Goal: Contribute content: Contribute content

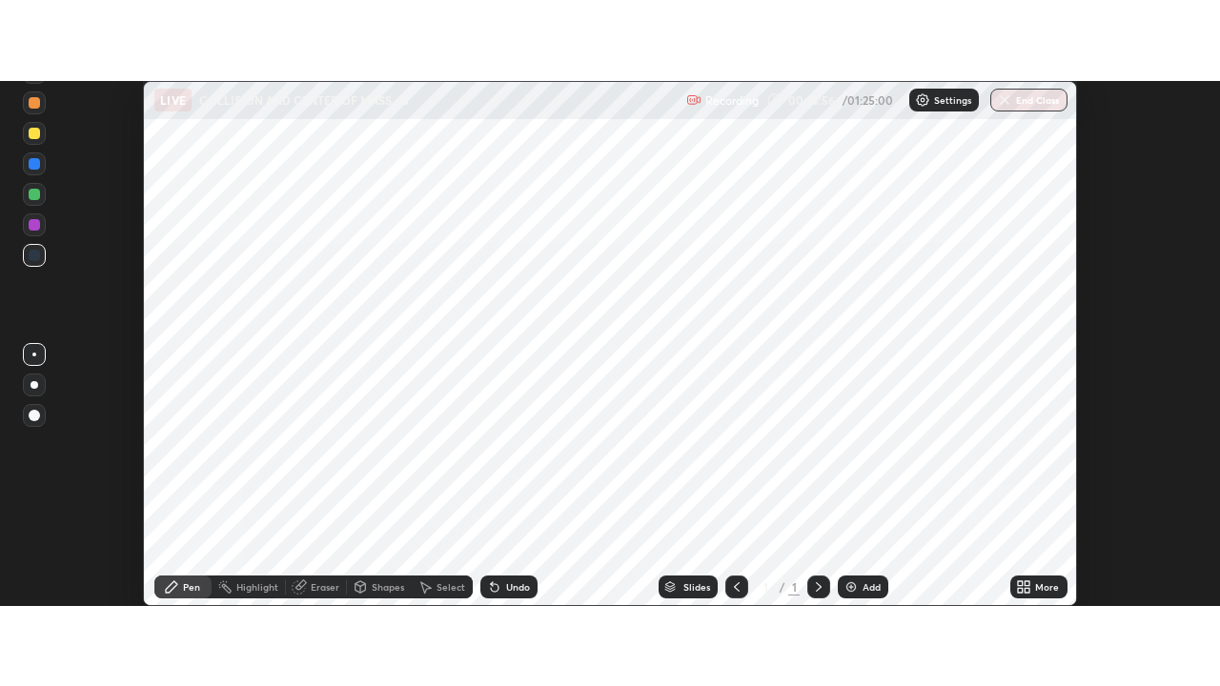
scroll to position [525, 1219]
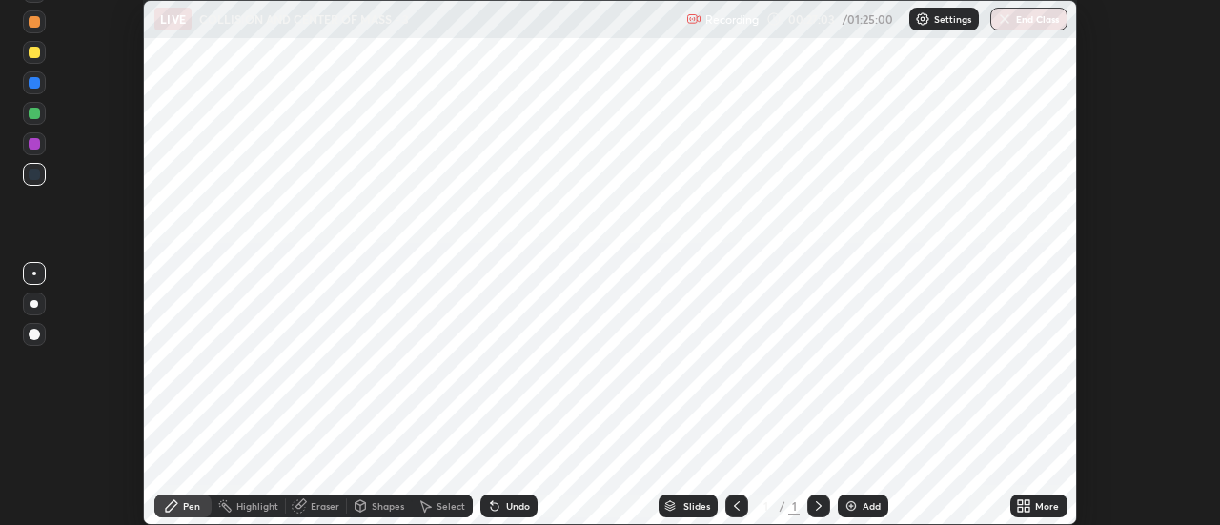
click at [1030, 506] on icon at bounding box center [1023, 505] width 15 height 15
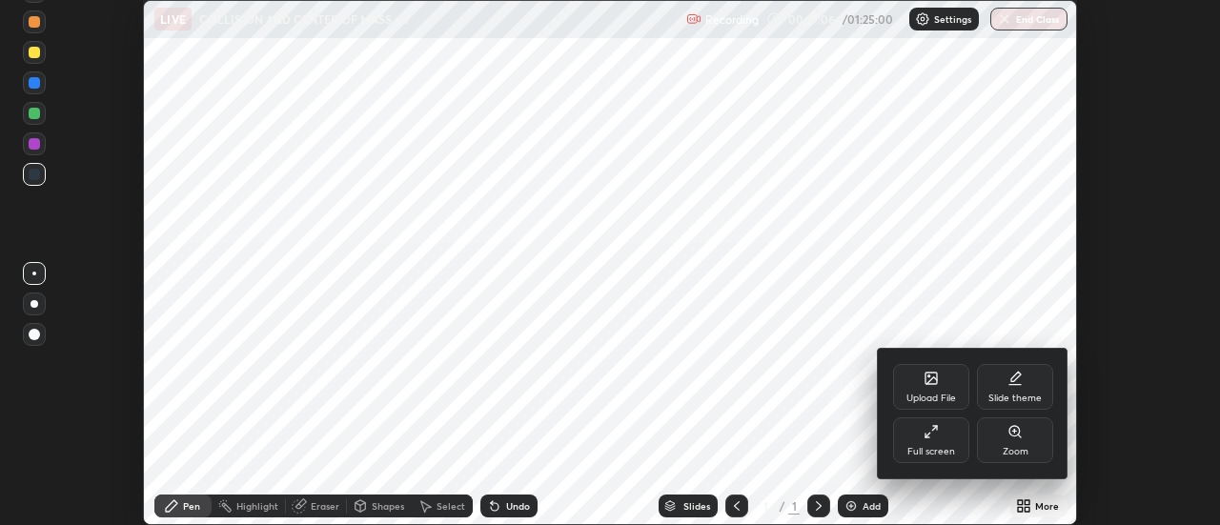
click at [937, 388] on div "Upload File" at bounding box center [931, 387] width 76 height 46
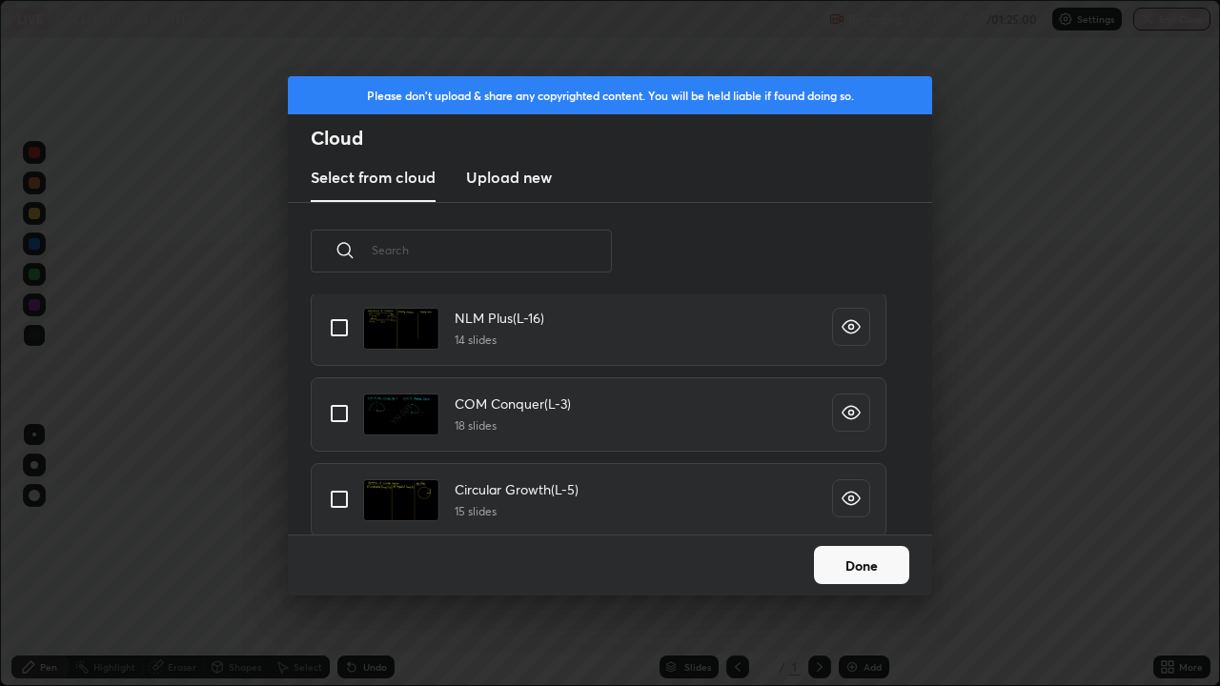
scroll to position [1038, 0]
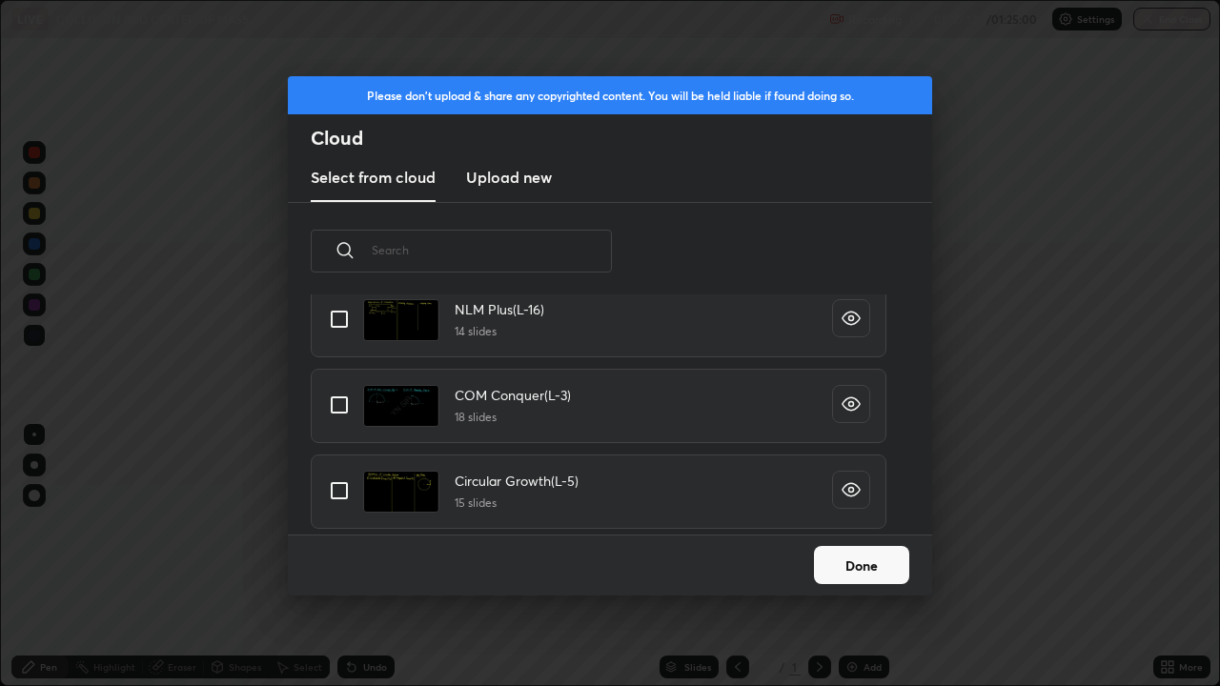
click at [346, 410] on input "grid" at bounding box center [339, 405] width 40 height 40
checkbox input "true"
click at [847, 524] on button "Done" at bounding box center [861, 565] width 95 height 38
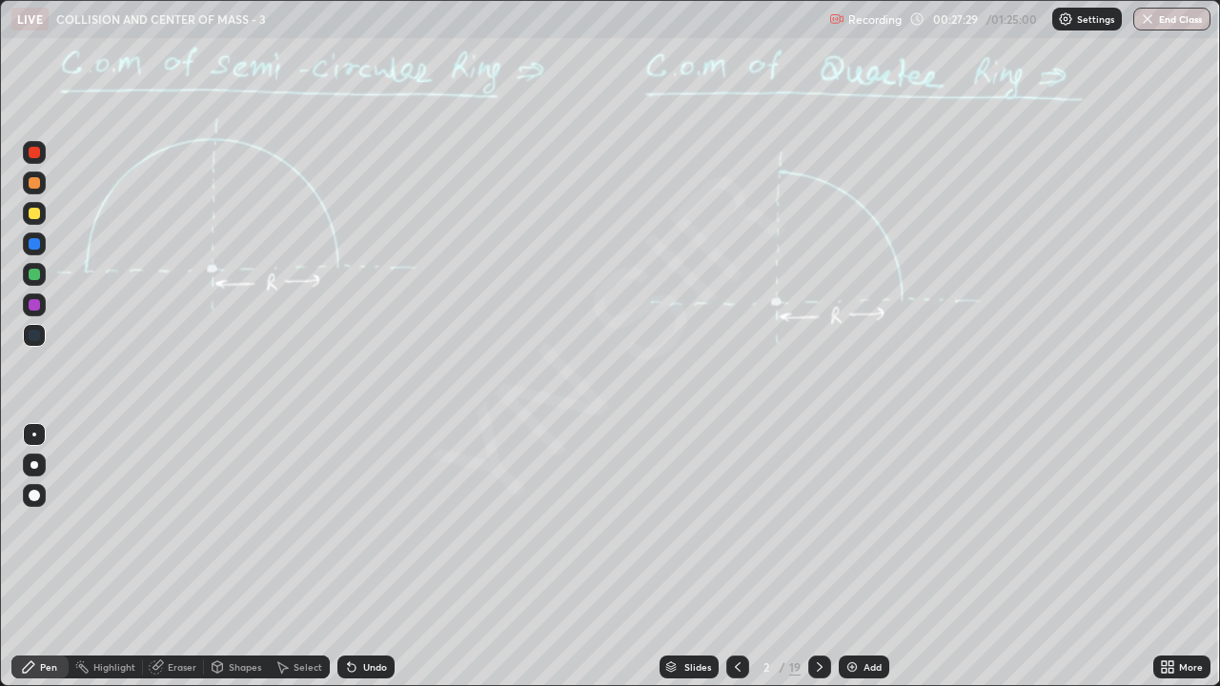
click at [39, 218] on div at bounding box center [34, 213] width 23 height 23
click at [34, 465] on div at bounding box center [34, 465] width 8 height 8
click at [819, 524] on icon at bounding box center [819, 667] width 15 height 15
click at [816, 524] on icon at bounding box center [819, 667] width 15 height 15
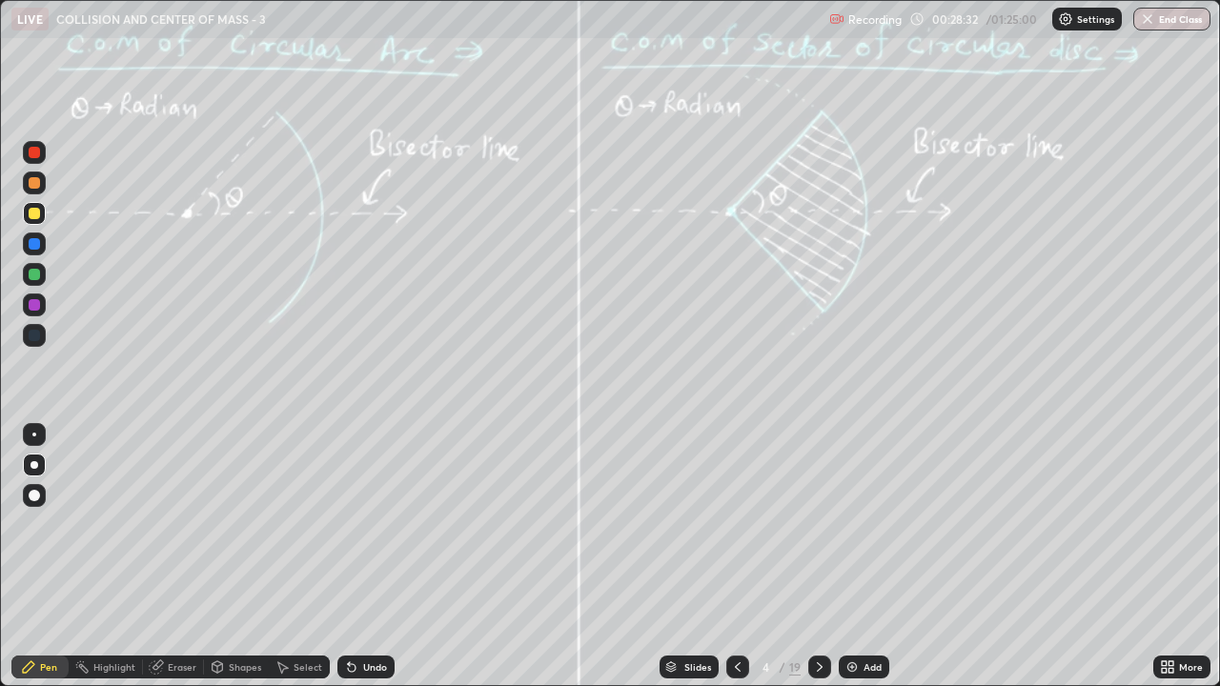
click at [35, 183] on div at bounding box center [34, 182] width 11 height 11
click at [818, 524] on icon at bounding box center [819, 667] width 15 height 15
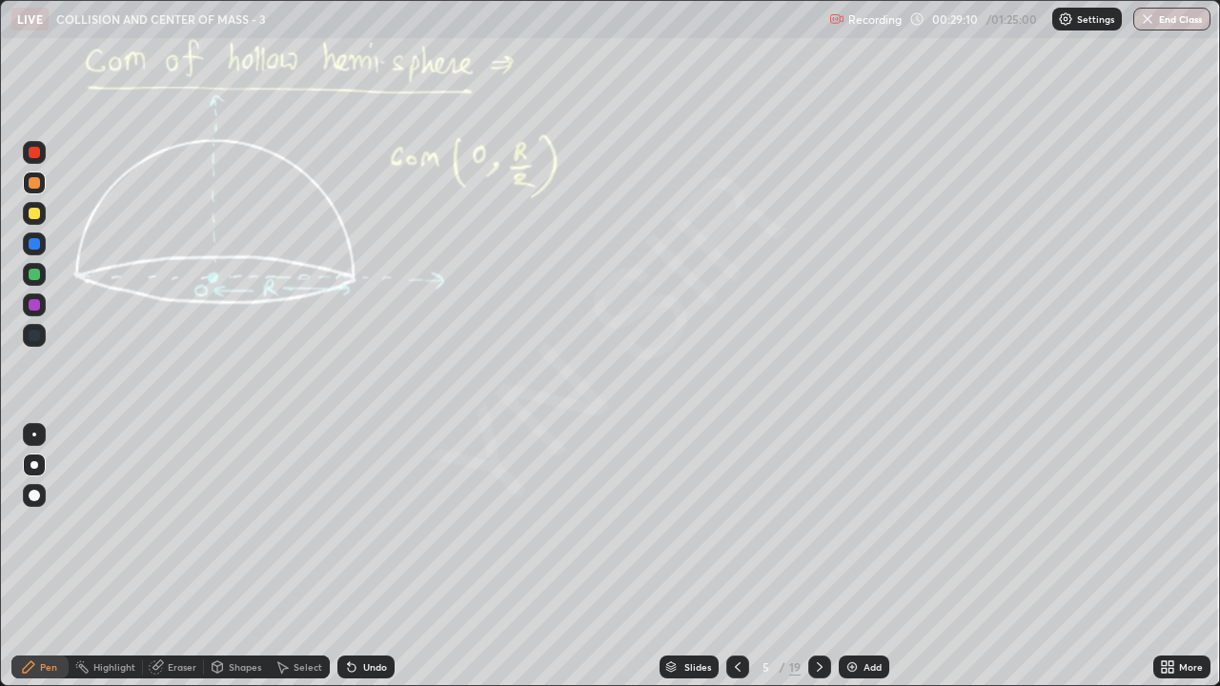
click at [817, 524] on icon at bounding box center [819, 667] width 15 height 15
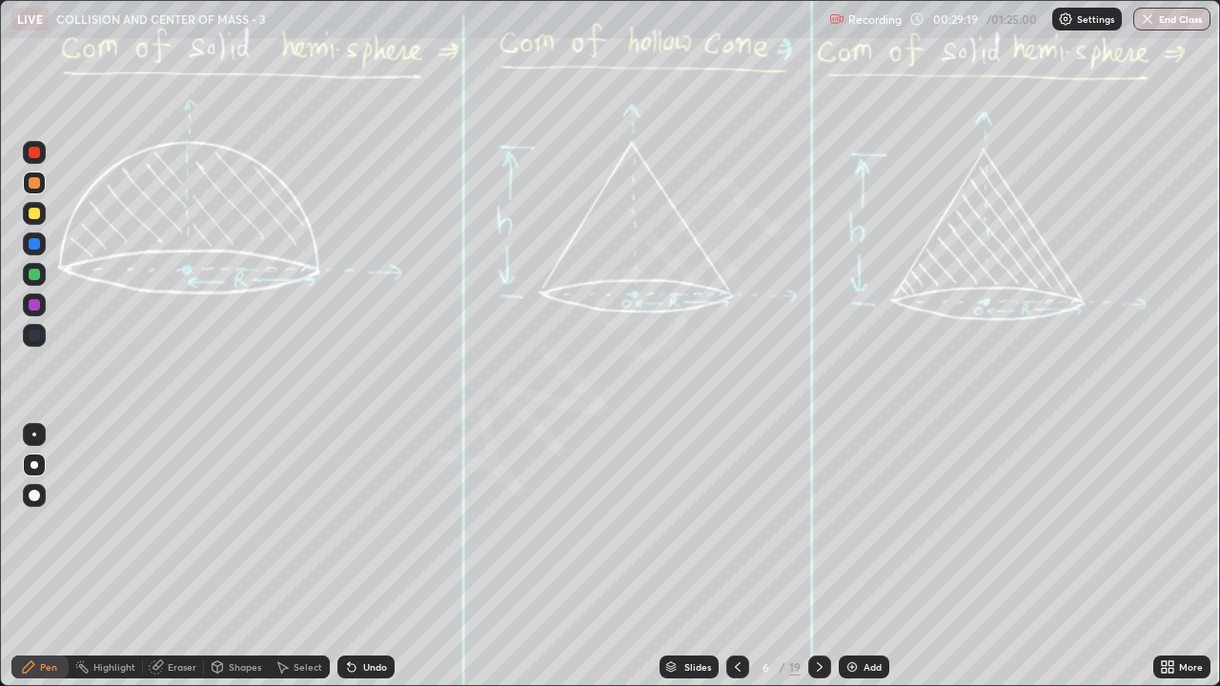
click at [370, 524] on div "Undo" at bounding box center [365, 667] width 57 height 23
click at [366, 524] on div "Undo" at bounding box center [375, 667] width 24 height 10
click at [364, 524] on div "Undo" at bounding box center [365, 667] width 57 height 23
click at [820, 524] on icon at bounding box center [820, 667] width 6 height 10
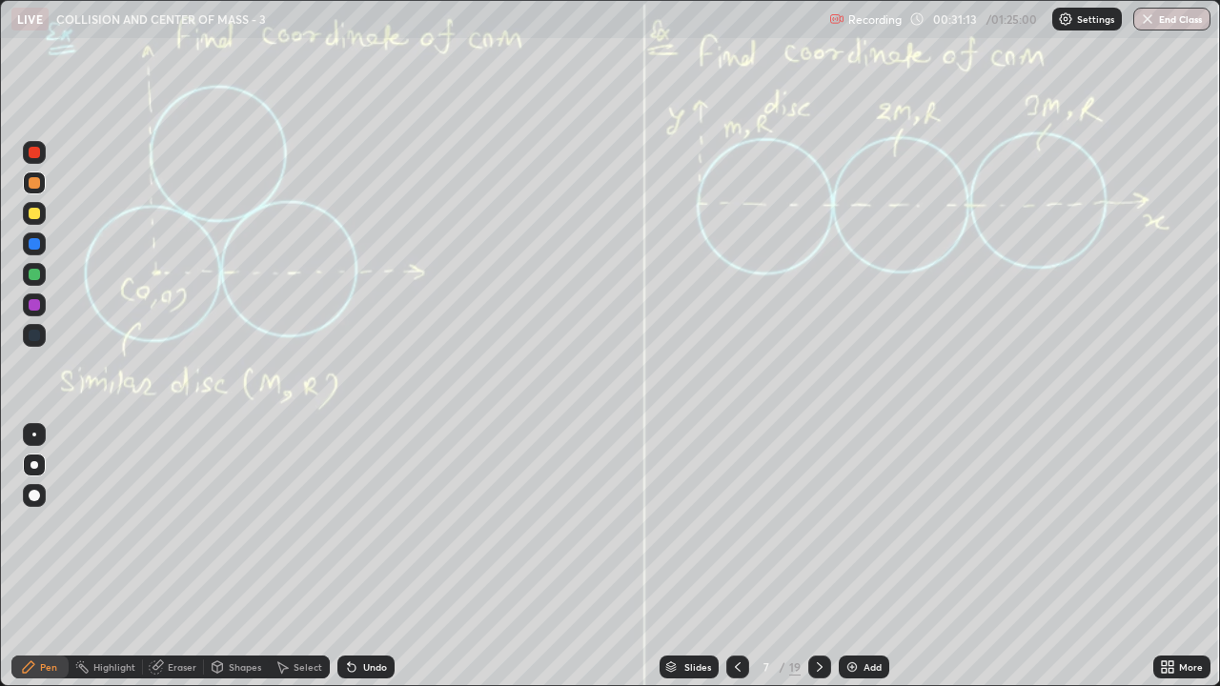
click at [818, 524] on icon at bounding box center [819, 667] width 15 height 15
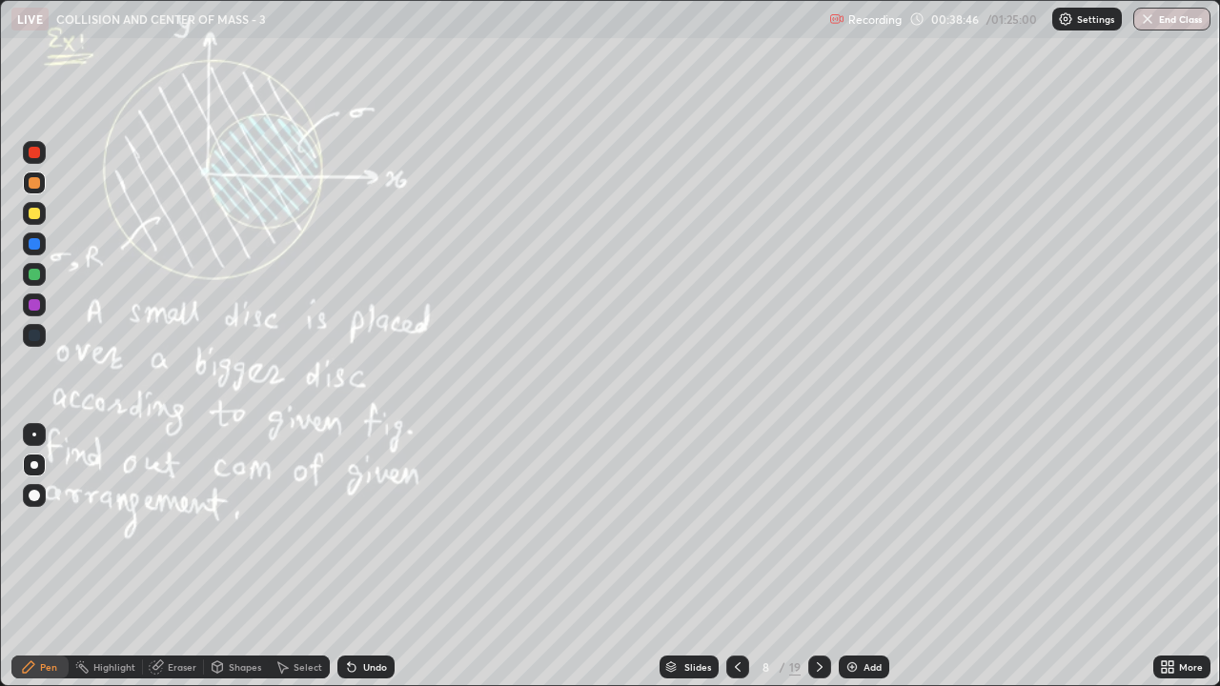
click at [818, 524] on icon at bounding box center [819, 667] width 15 height 15
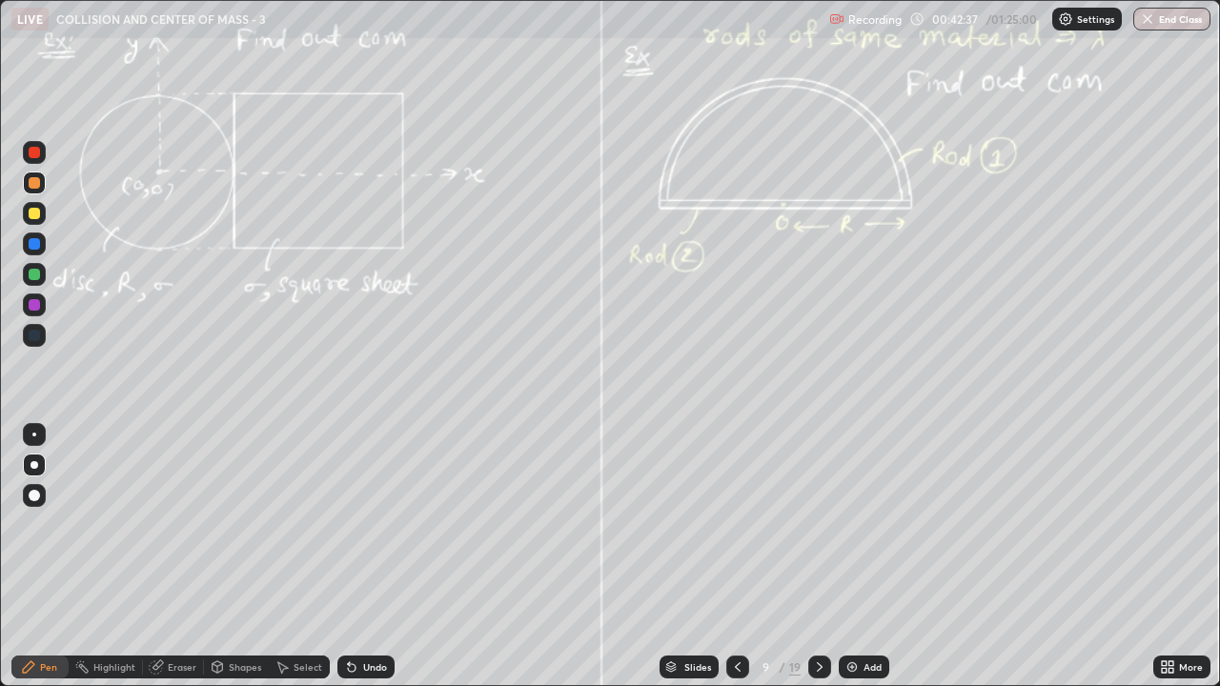
click at [182, 524] on div "Eraser" at bounding box center [182, 667] width 29 height 10
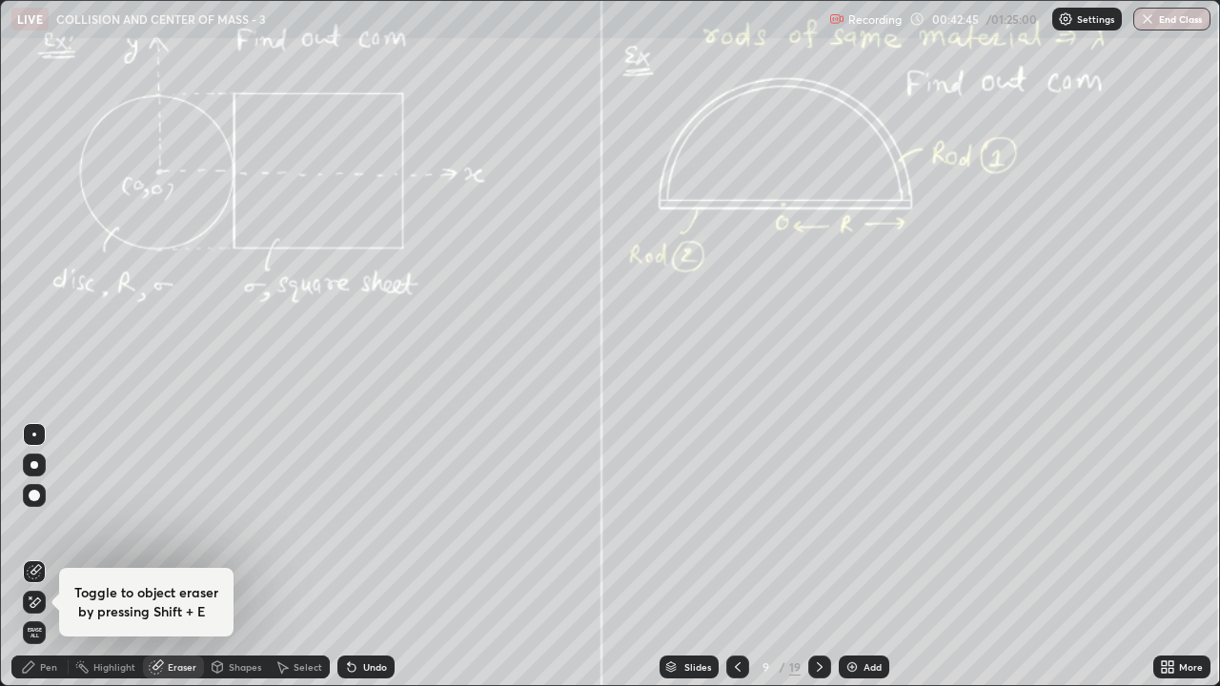
click at [41, 524] on div "Pen" at bounding box center [48, 667] width 17 height 10
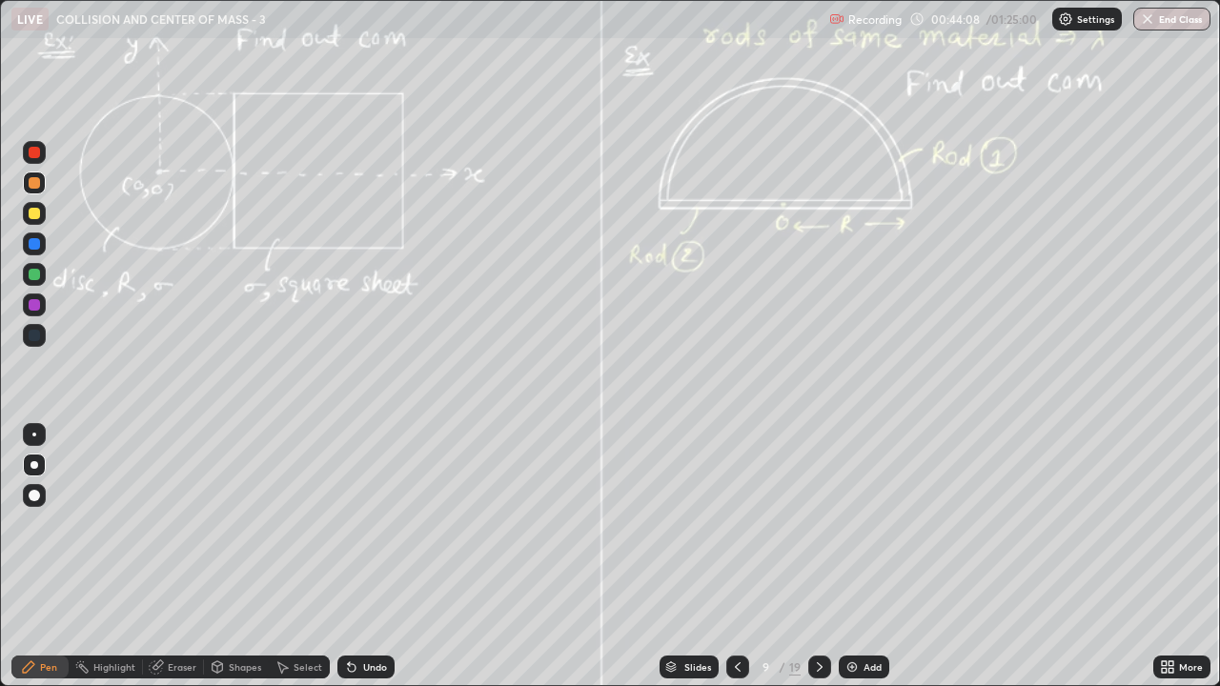
click at [34, 214] on div at bounding box center [34, 213] width 11 height 11
click at [278, 524] on div "Select" at bounding box center [299, 667] width 61 height 38
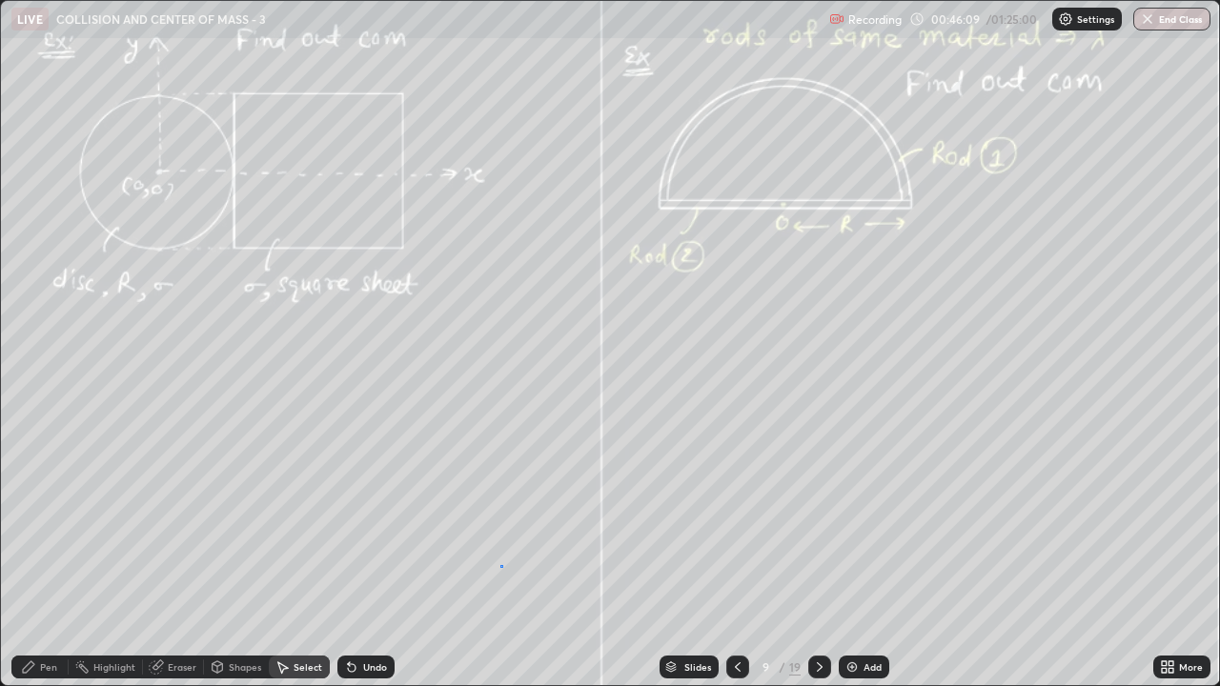
click at [500, 524] on div "0 ° Undo Copy Duplicate Duplicate to new slide Delete" at bounding box center [610, 343] width 1218 height 684
click at [49, 524] on div "Pen" at bounding box center [48, 667] width 17 height 10
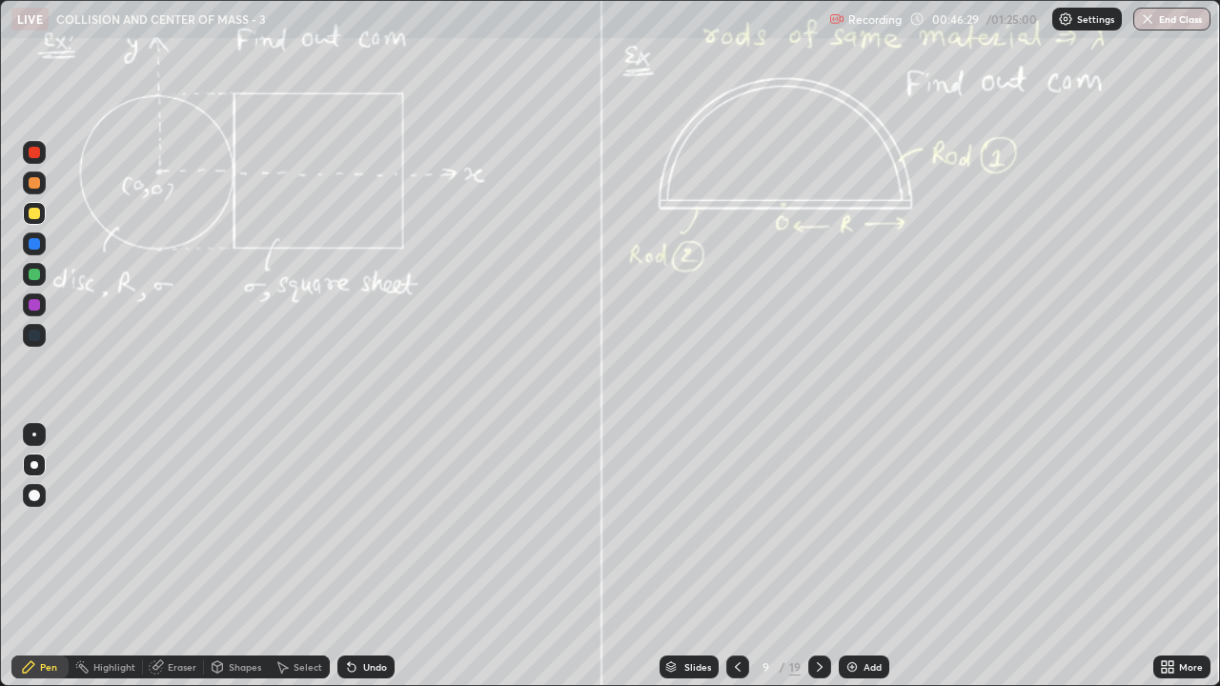
click at [390, 524] on div "Undo" at bounding box center [365, 667] width 57 height 23
click at [387, 524] on div "Undo" at bounding box center [365, 667] width 57 height 23
click at [816, 524] on icon at bounding box center [819, 667] width 15 height 15
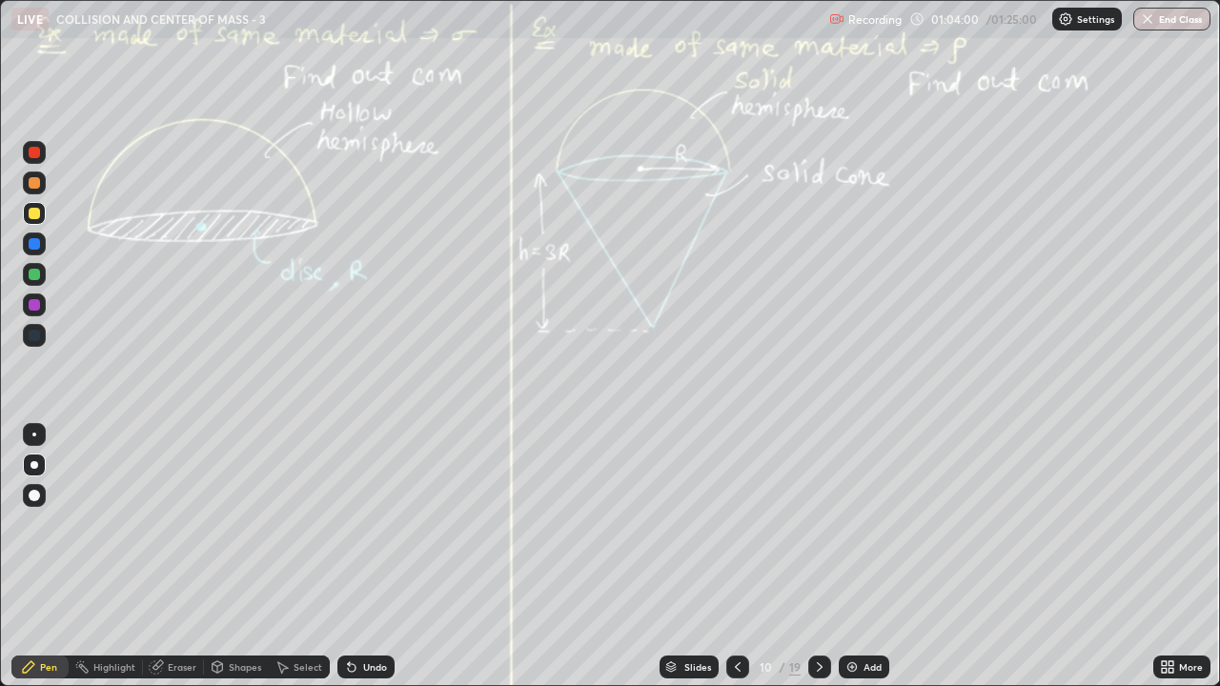
click at [320, 524] on div "Select" at bounding box center [299, 667] width 61 height 23
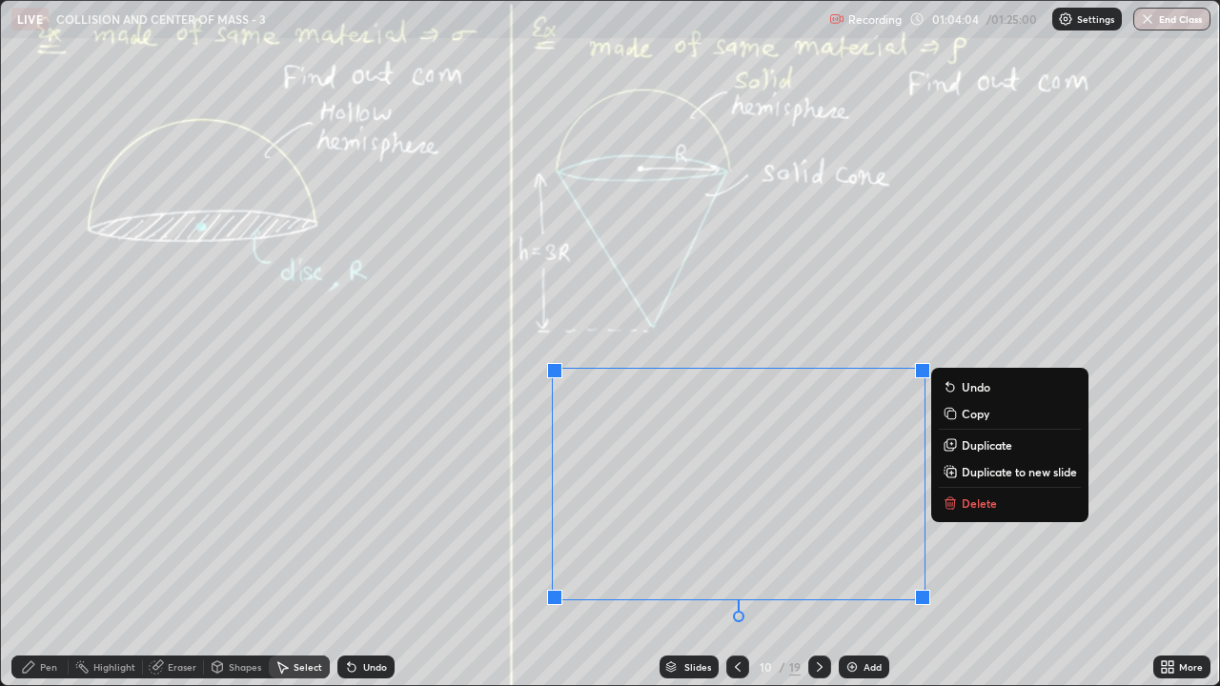
click at [978, 504] on p "Delete" at bounding box center [979, 503] width 35 height 15
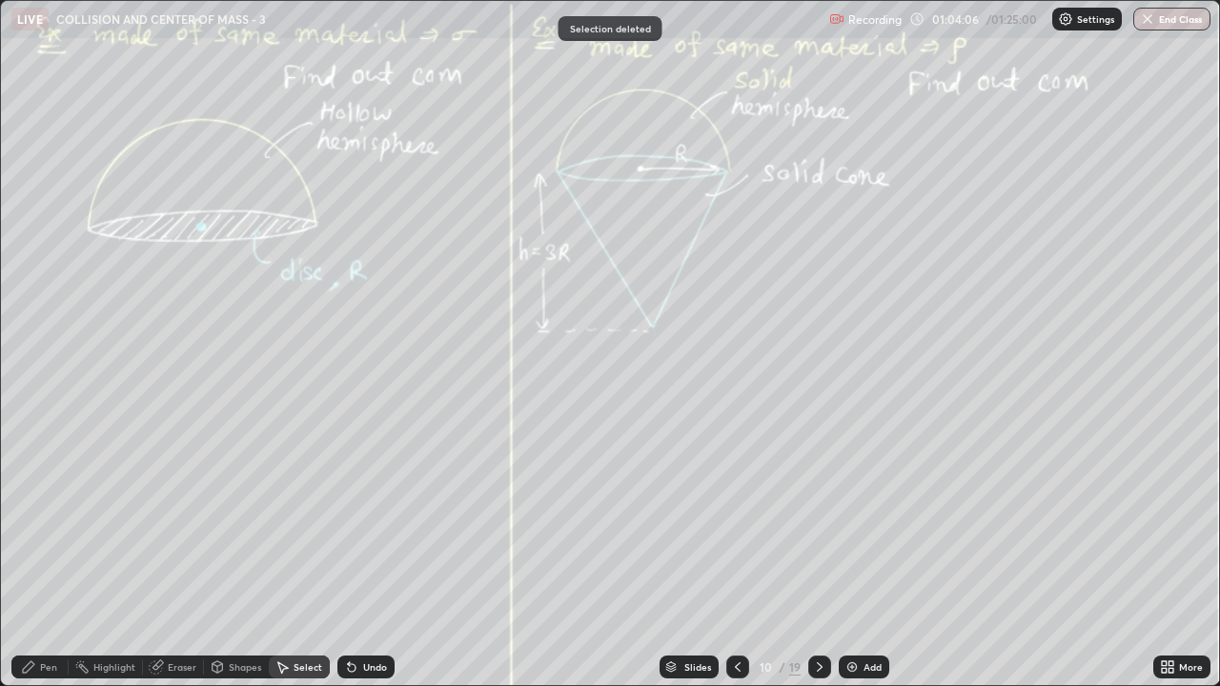
click at [48, 524] on div "Pen" at bounding box center [48, 667] width 17 height 10
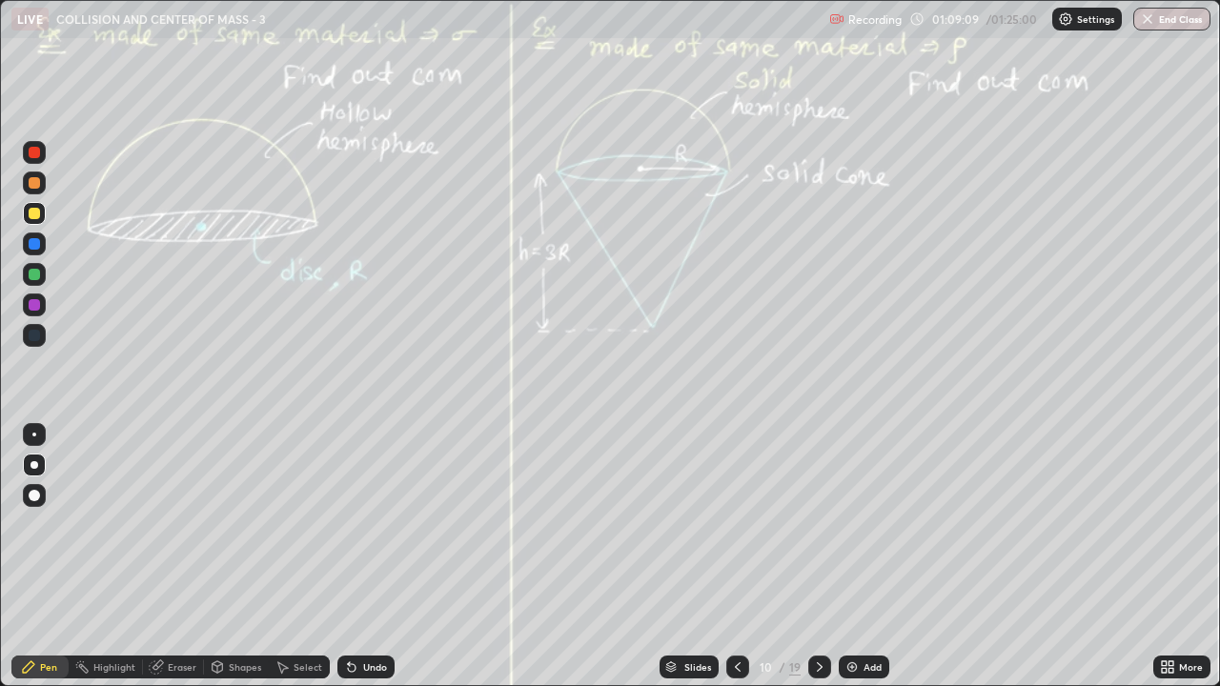
click at [385, 524] on div "Undo" at bounding box center [365, 667] width 57 height 23
click at [380, 524] on div "Undo" at bounding box center [365, 667] width 57 height 23
click at [379, 524] on div "Undo" at bounding box center [375, 667] width 24 height 10
click at [388, 524] on div "Undo" at bounding box center [365, 667] width 57 height 23
click at [736, 524] on icon at bounding box center [737, 667] width 15 height 15
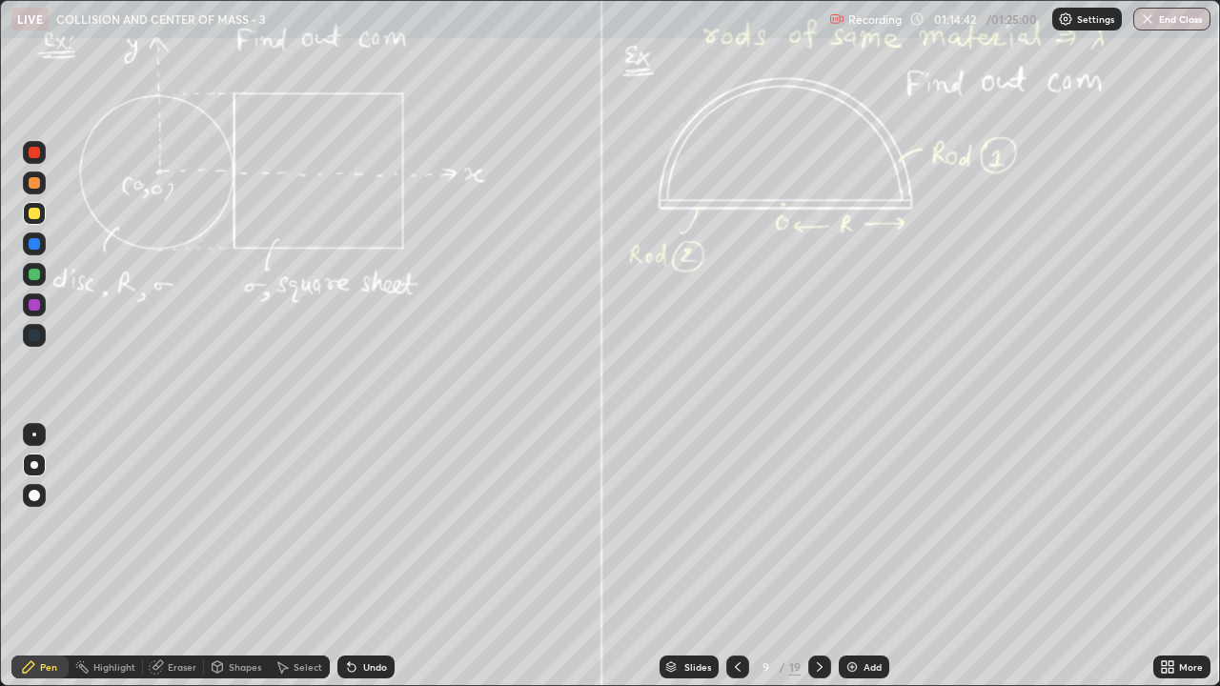
click at [818, 524] on icon at bounding box center [819, 667] width 15 height 15
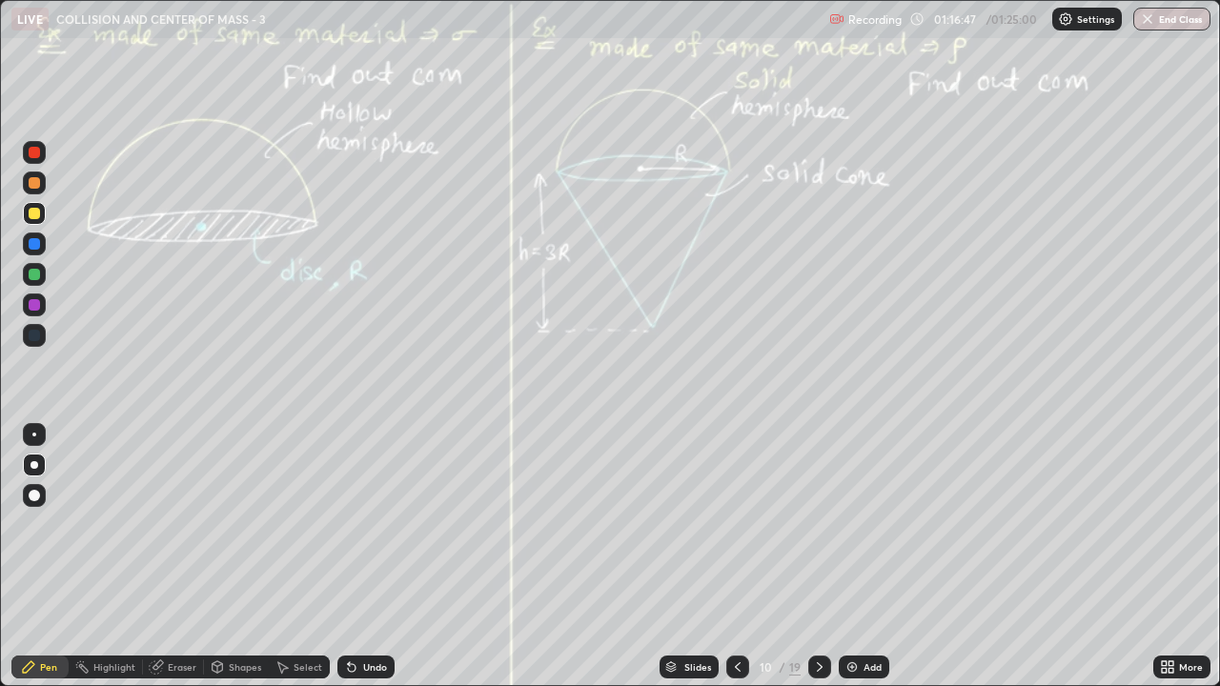
click at [1086, 524] on div "Slides 10 / 19 Add" at bounding box center [774, 667] width 759 height 38
click at [818, 524] on icon at bounding box center [819, 667] width 15 height 15
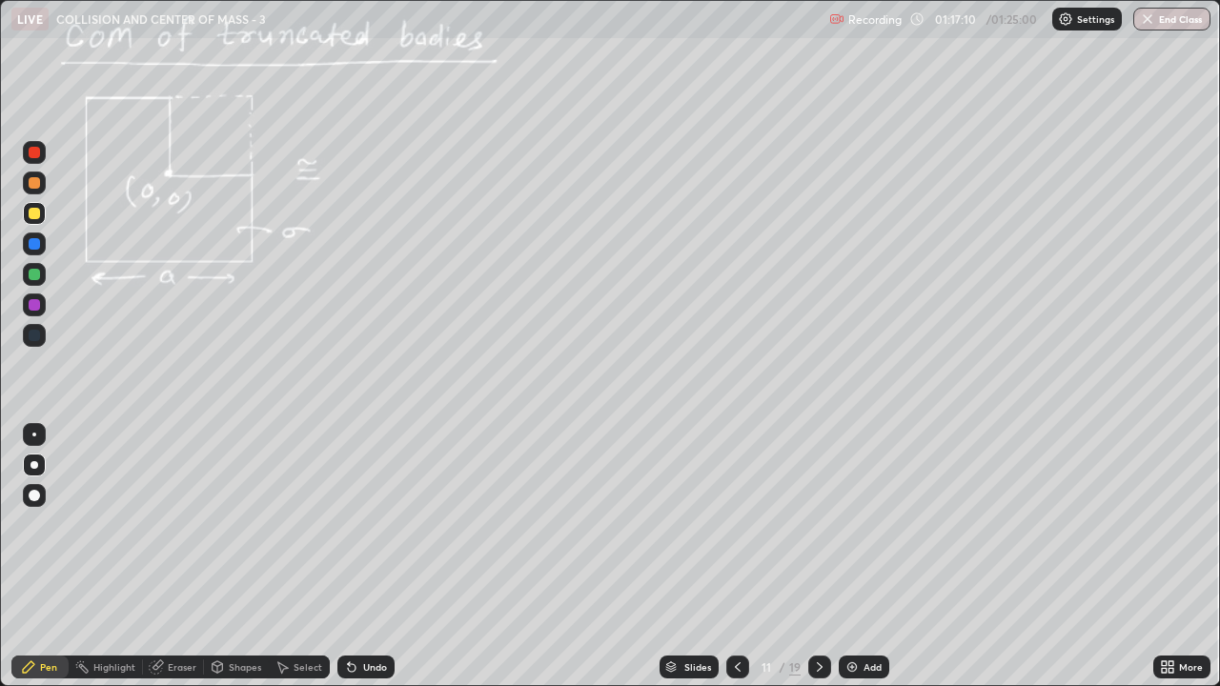
click at [736, 524] on icon at bounding box center [737, 667] width 15 height 15
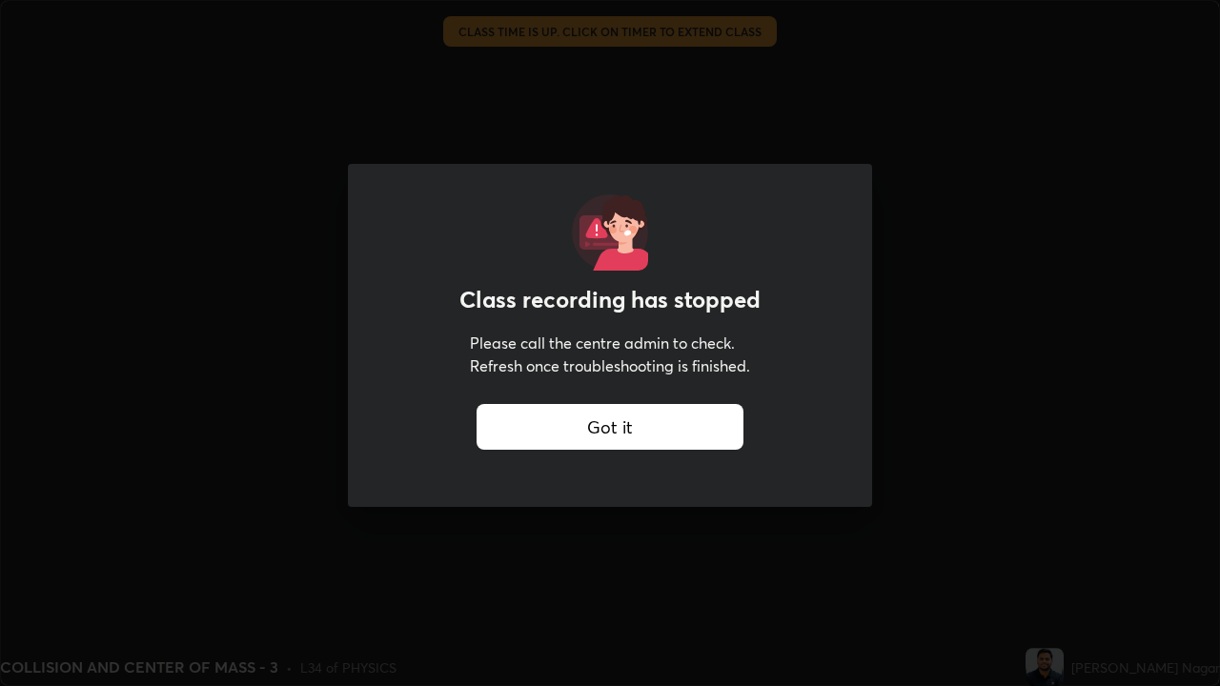
click at [940, 442] on div "Class recording has stopped Please call the centre admin to check. Refresh once…" at bounding box center [610, 343] width 1220 height 686
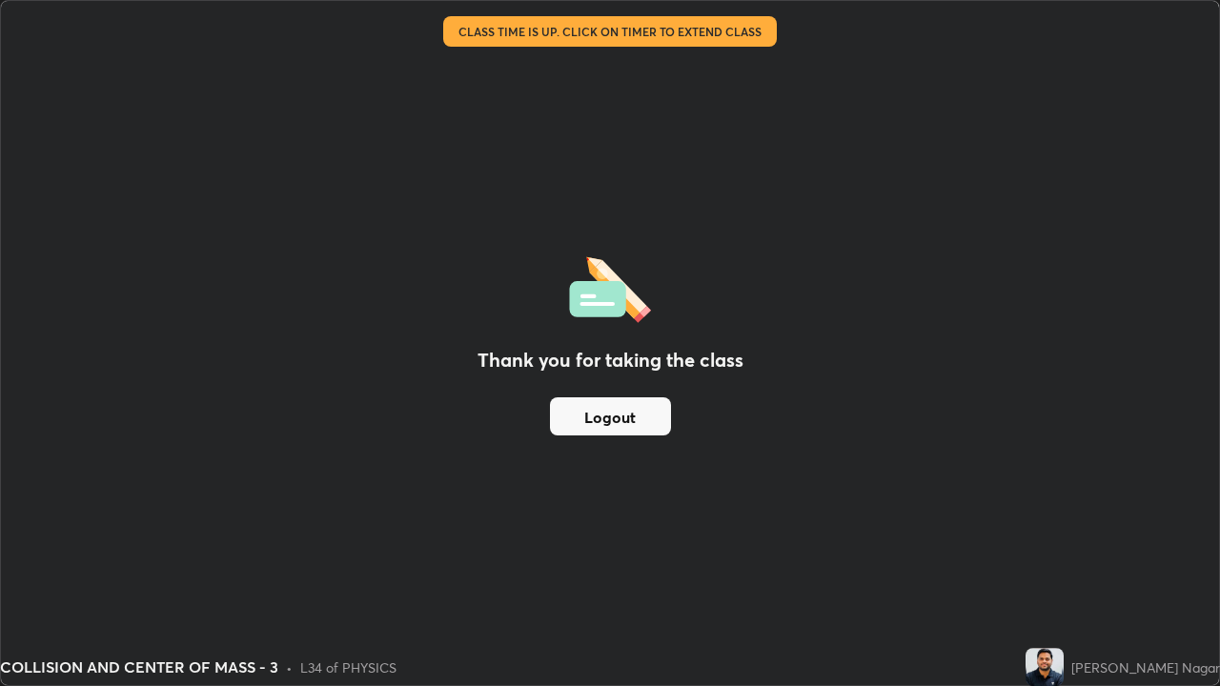
click at [650, 416] on button "Logout" at bounding box center [610, 416] width 121 height 38
